Goal: Task Accomplishment & Management: Manage account settings

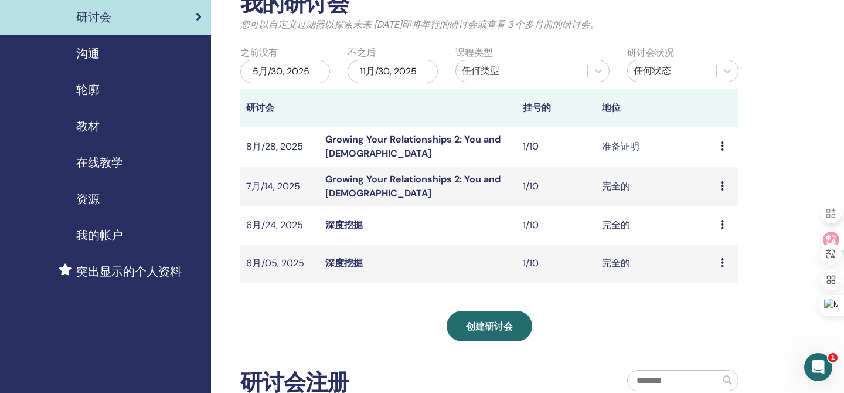
click at [720, 142] on icon at bounding box center [722, 145] width 4 height 9
click at [716, 180] on li "与会者" at bounding box center [707, 187] width 47 height 18
click at [721, 147] on icon at bounding box center [722, 145] width 4 height 9
click at [713, 189] on link "与会者" at bounding box center [708, 192] width 28 height 12
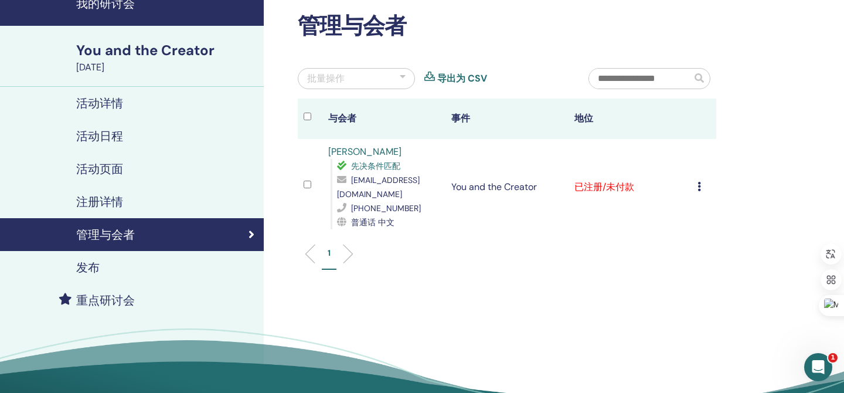
click at [700, 189] on icon at bounding box center [700, 186] width 4 height 9
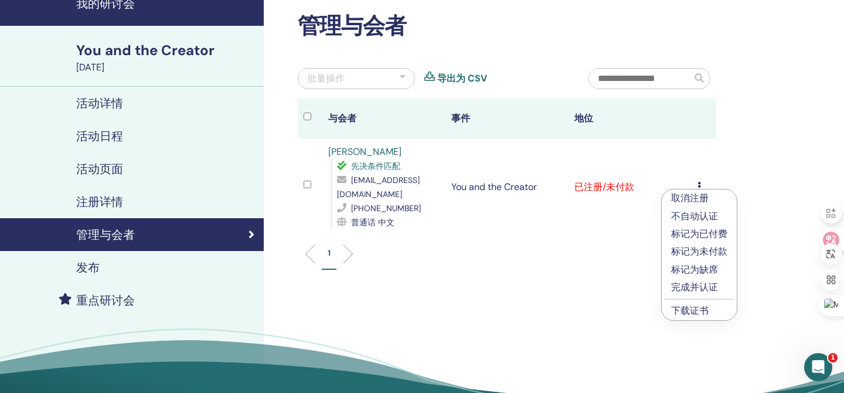
click at [698, 288] on p "完成并认证" at bounding box center [699, 287] width 56 height 14
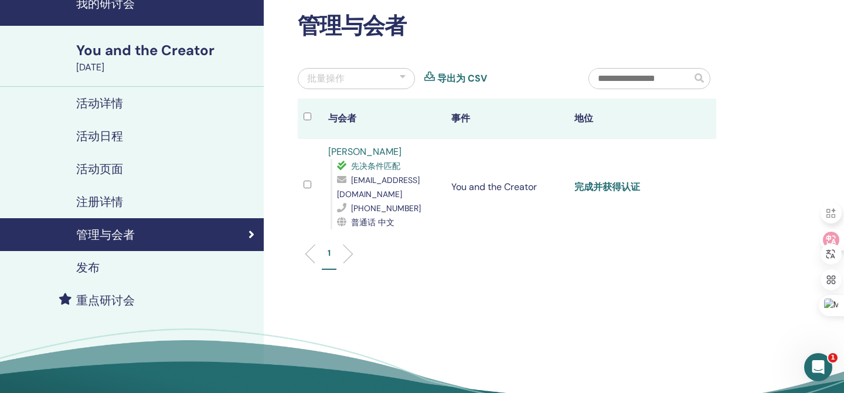
click at [618, 183] on link "完成并获得认证" at bounding box center [607, 187] width 66 height 12
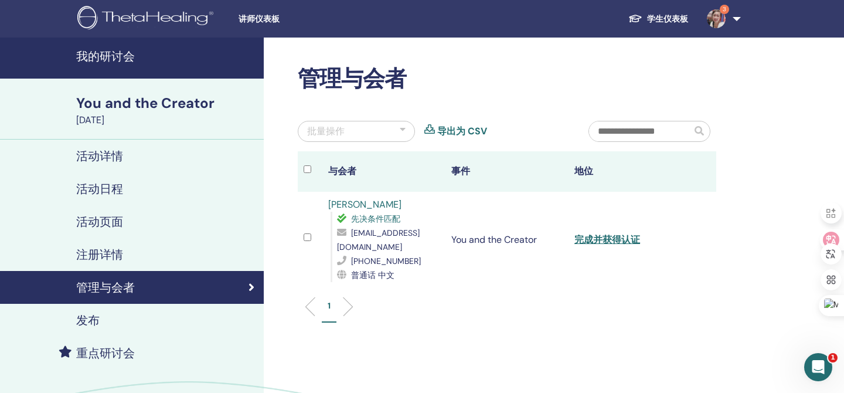
click at [156, 18] on img at bounding box center [147, 19] width 140 height 26
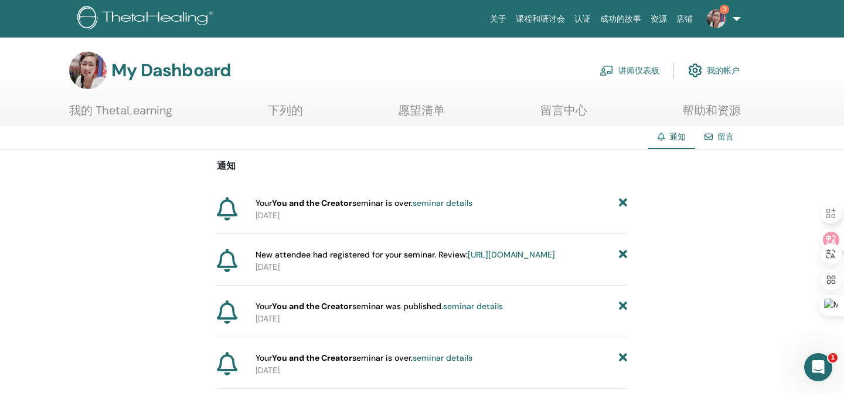
click at [705, 65] on link "我的帐户" at bounding box center [714, 70] width 52 height 26
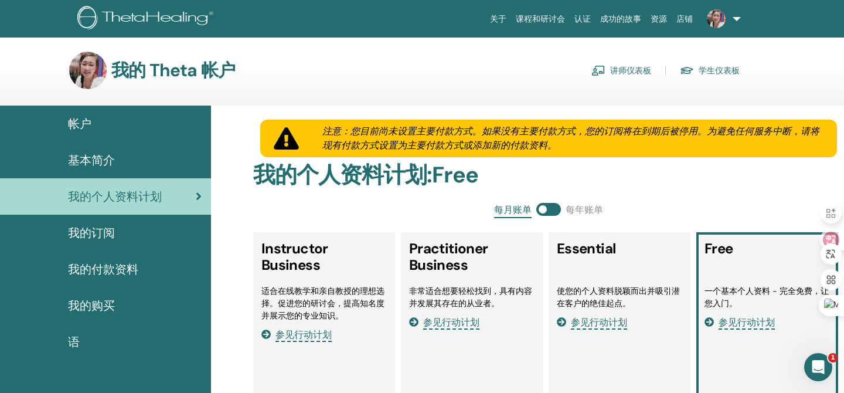
click at [145, 79] on h3 "我的 Theta 帐户" at bounding box center [173, 70] width 124 height 21
click at [703, 67] on link "学生仪表板" at bounding box center [710, 70] width 60 height 19
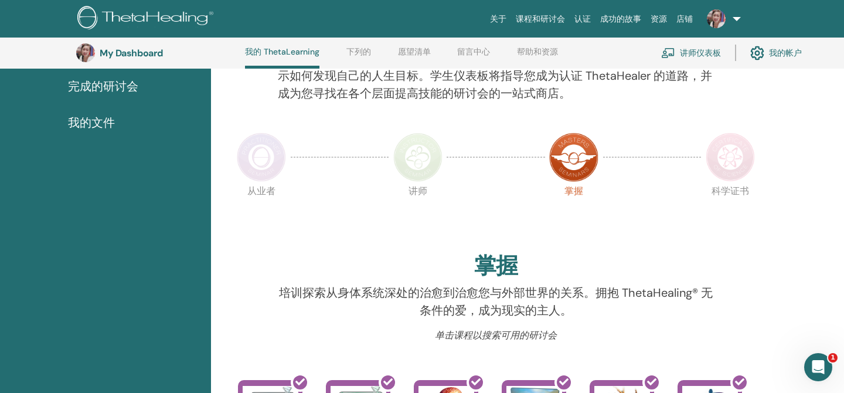
scroll to position [218, 0]
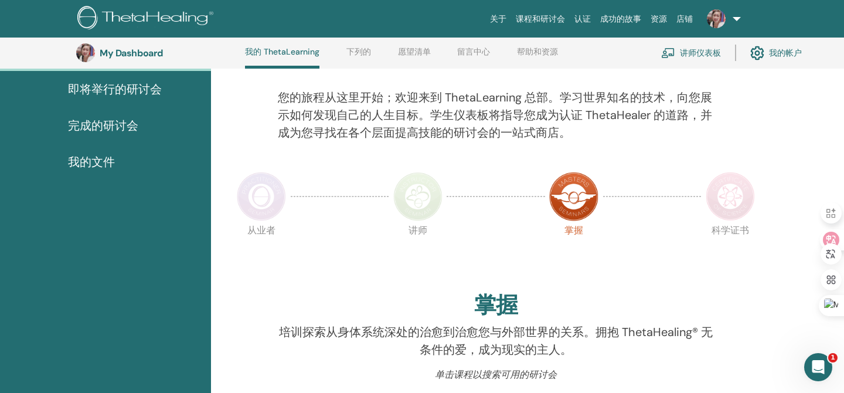
click at [98, 162] on span "我的文件" at bounding box center [91, 162] width 47 height 18
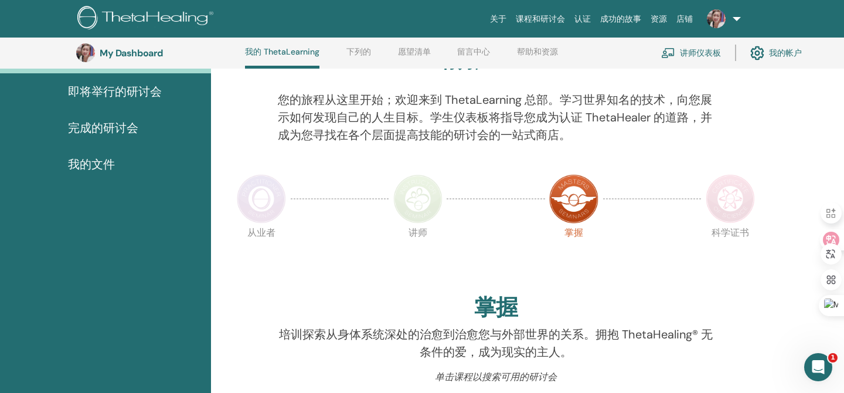
scroll to position [125, 0]
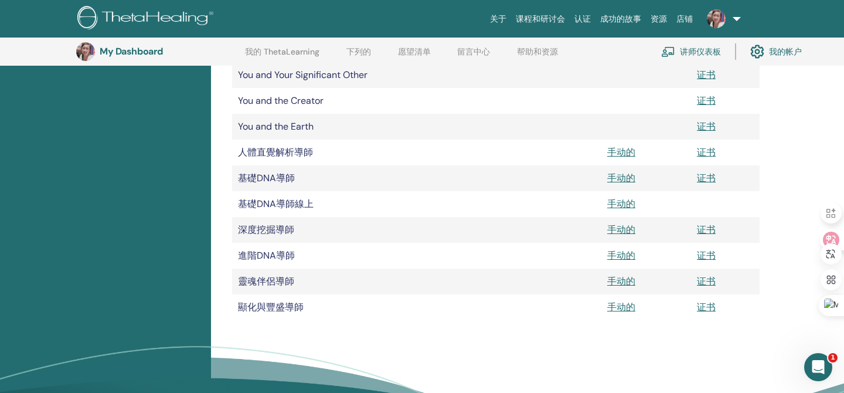
scroll to position [692, 0]
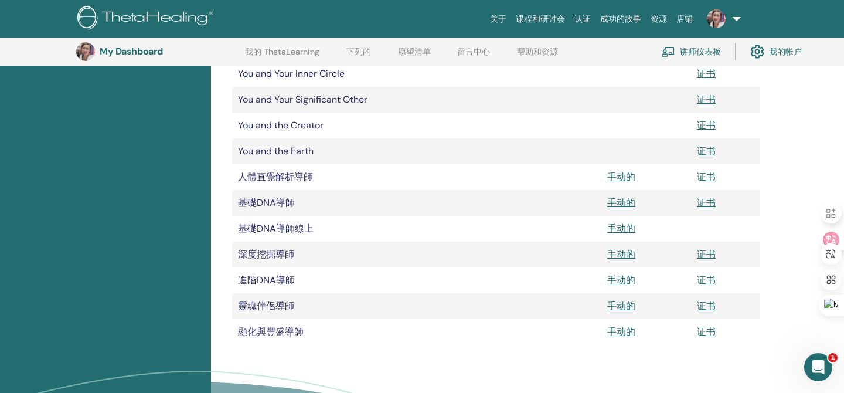
drag, startPoint x: 121, startPoint y: 21, endPoint x: 169, endPoint y: 31, distance: 49.8
click at [121, 20] on img at bounding box center [147, 19] width 140 height 26
